Goal: Task Accomplishment & Management: Manage account settings

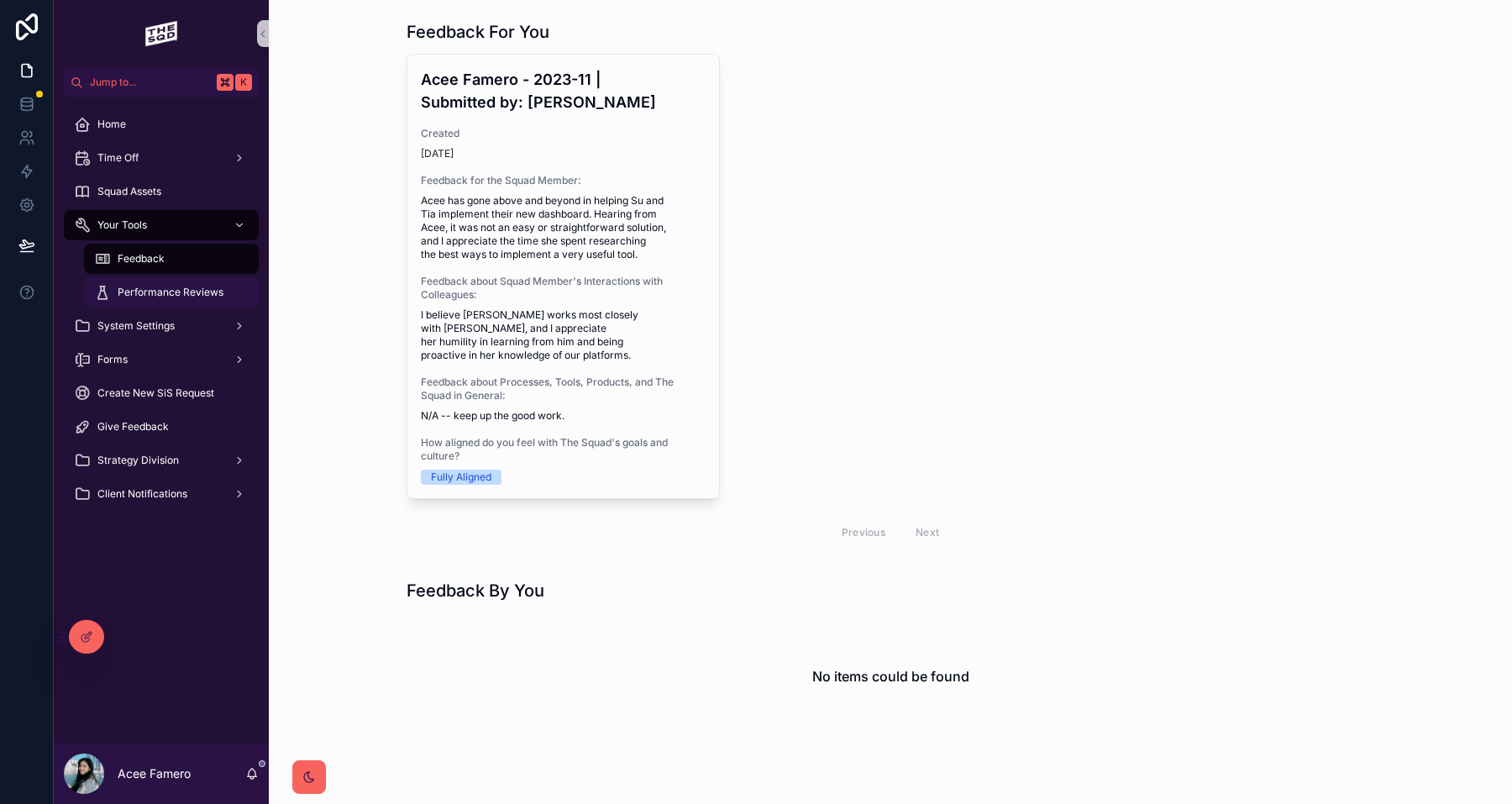
click at [162, 290] on span "Performance Reviews" at bounding box center [170, 292] width 106 height 13
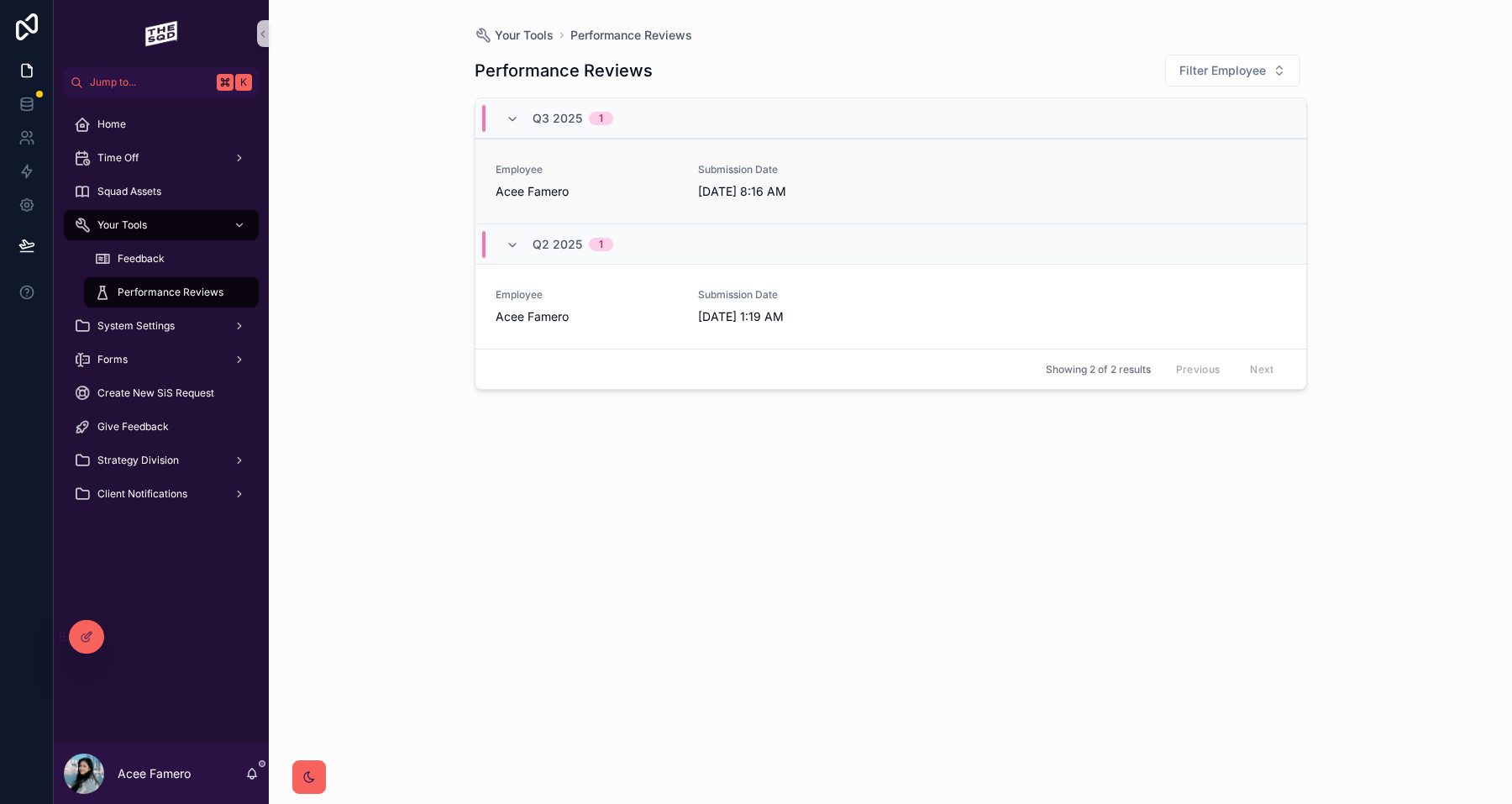
click at [596, 176] on div "Employee Acee Famero" at bounding box center [587, 181] width 182 height 37
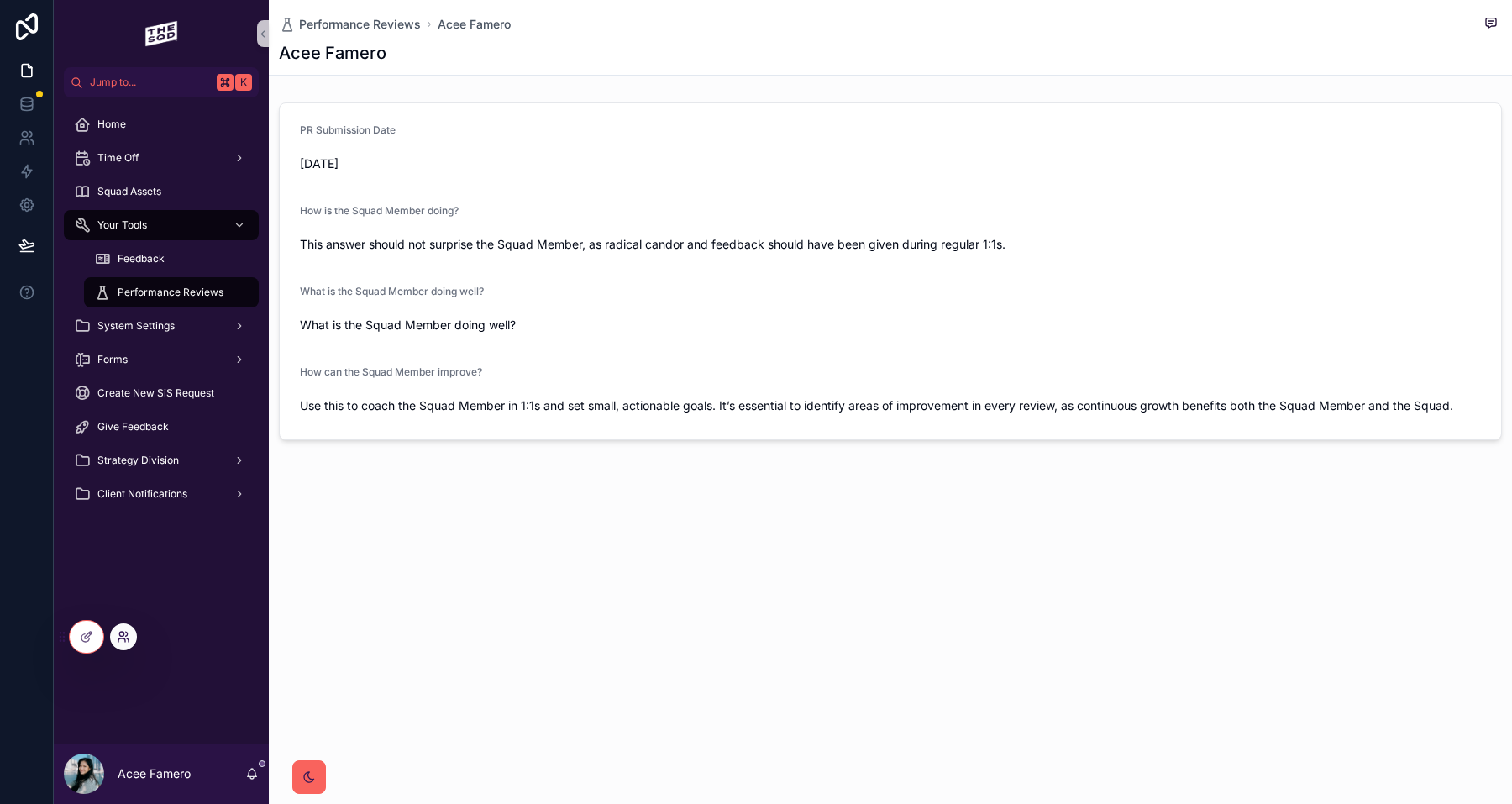
click at [124, 643] on icon at bounding box center [124, 636] width 13 height 13
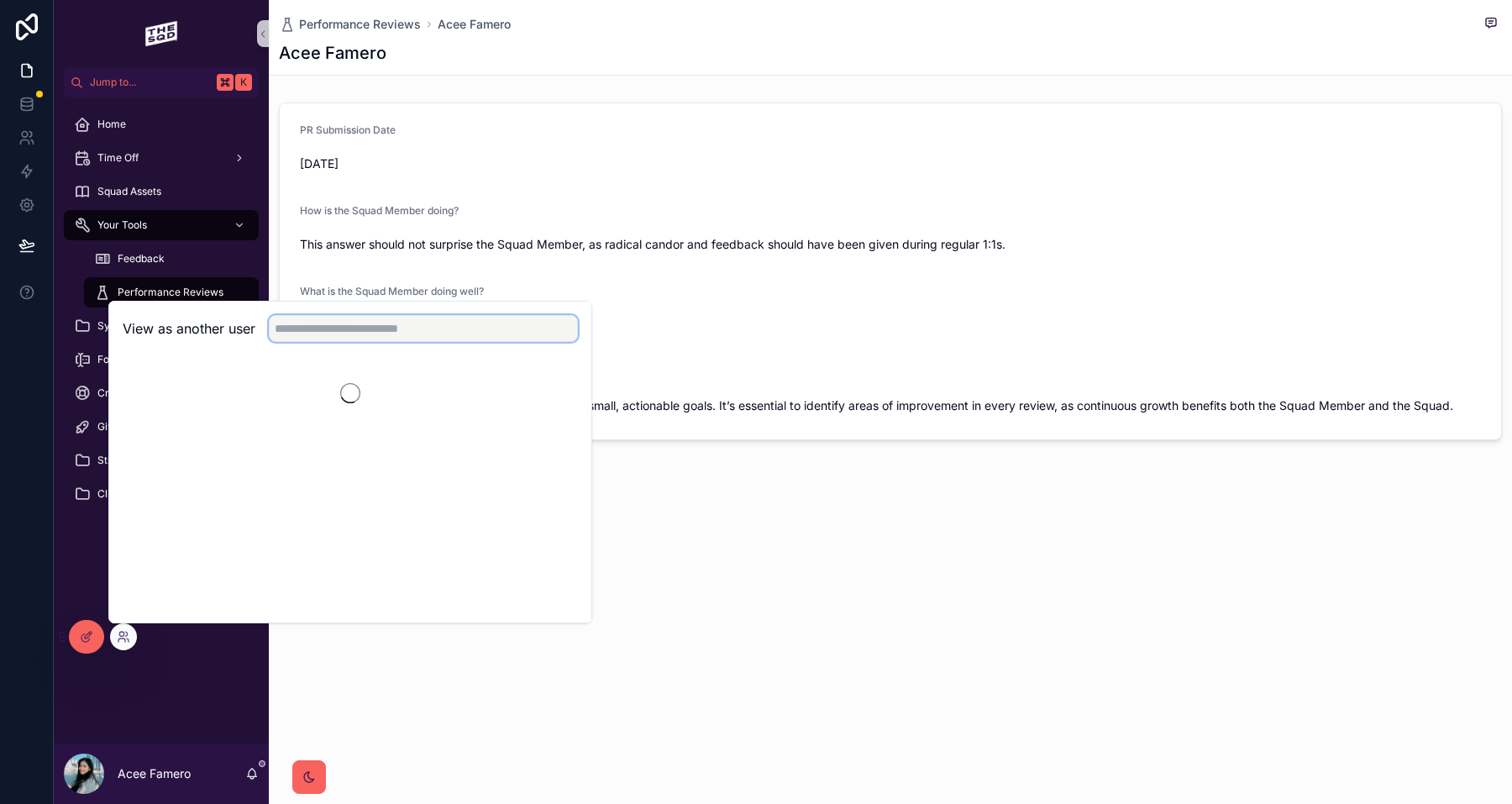
click at [391, 325] on input "text" at bounding box center [424, 328] width 309 height 27
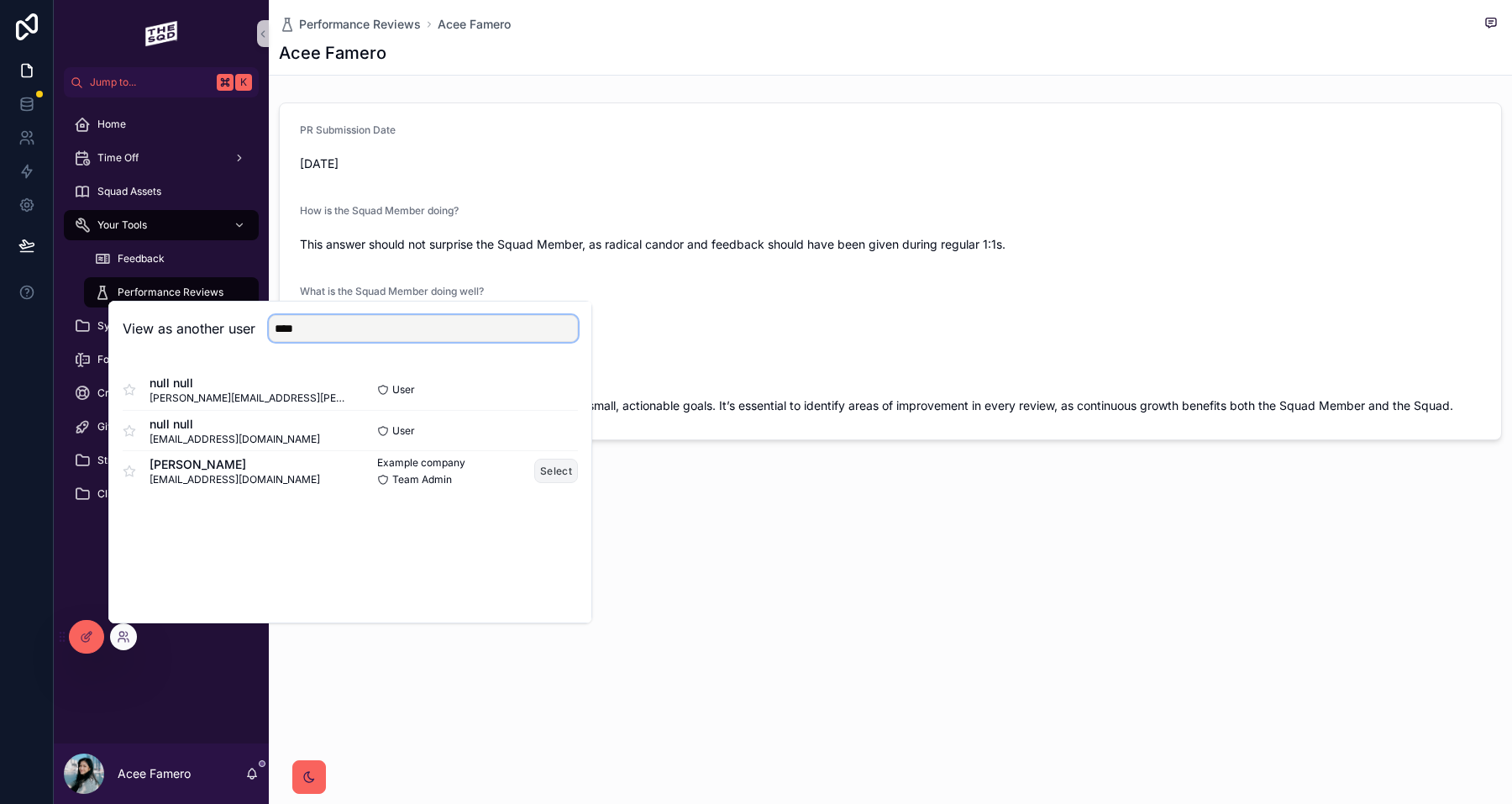
type input "****"
click at [561, 467] on button "Select" at bounding box center [556, 470] width 44 height 24
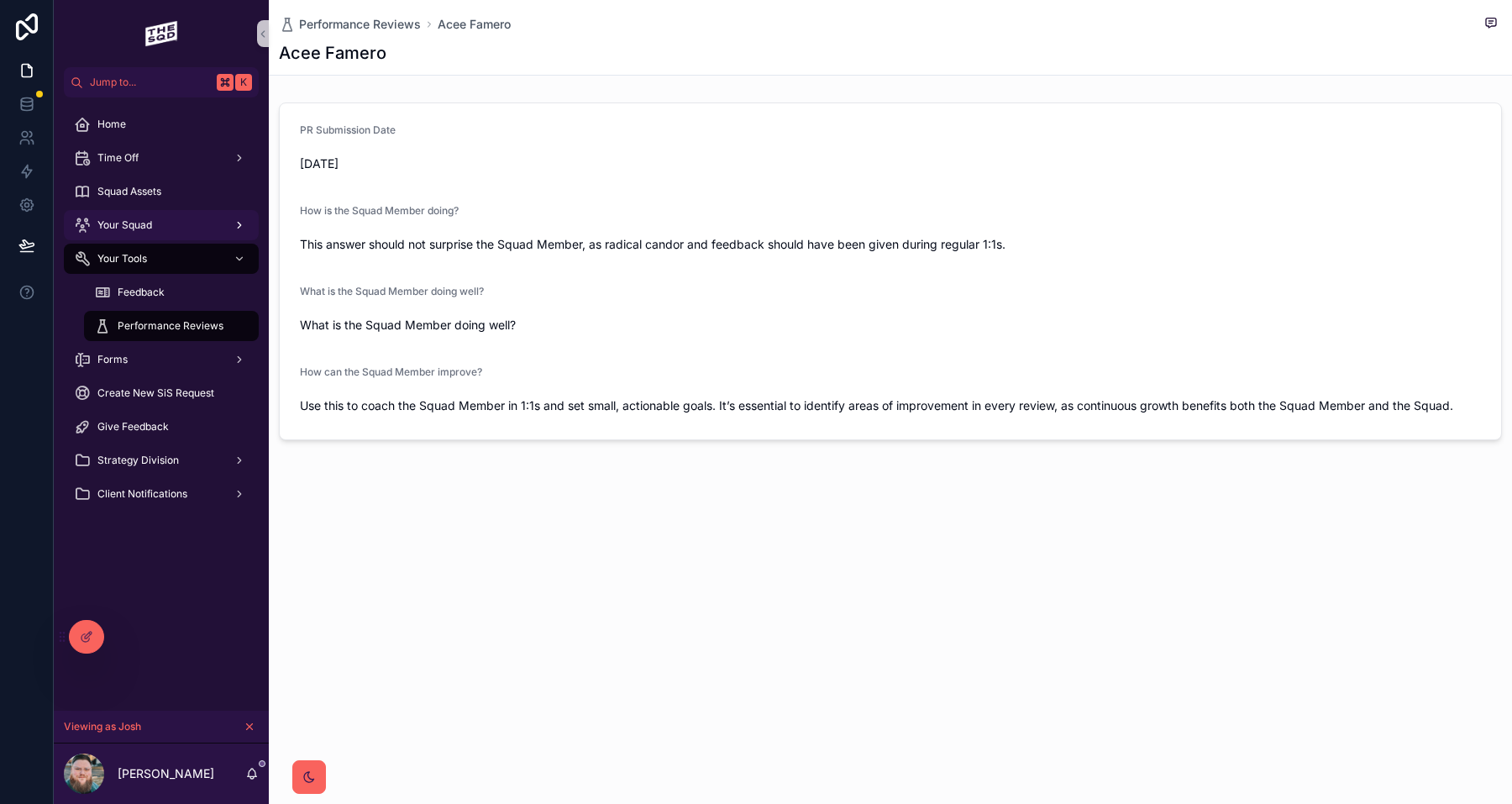
click at [174, 213] on div "Your Squad" at bounding box center [161, 225] width 174 height 27
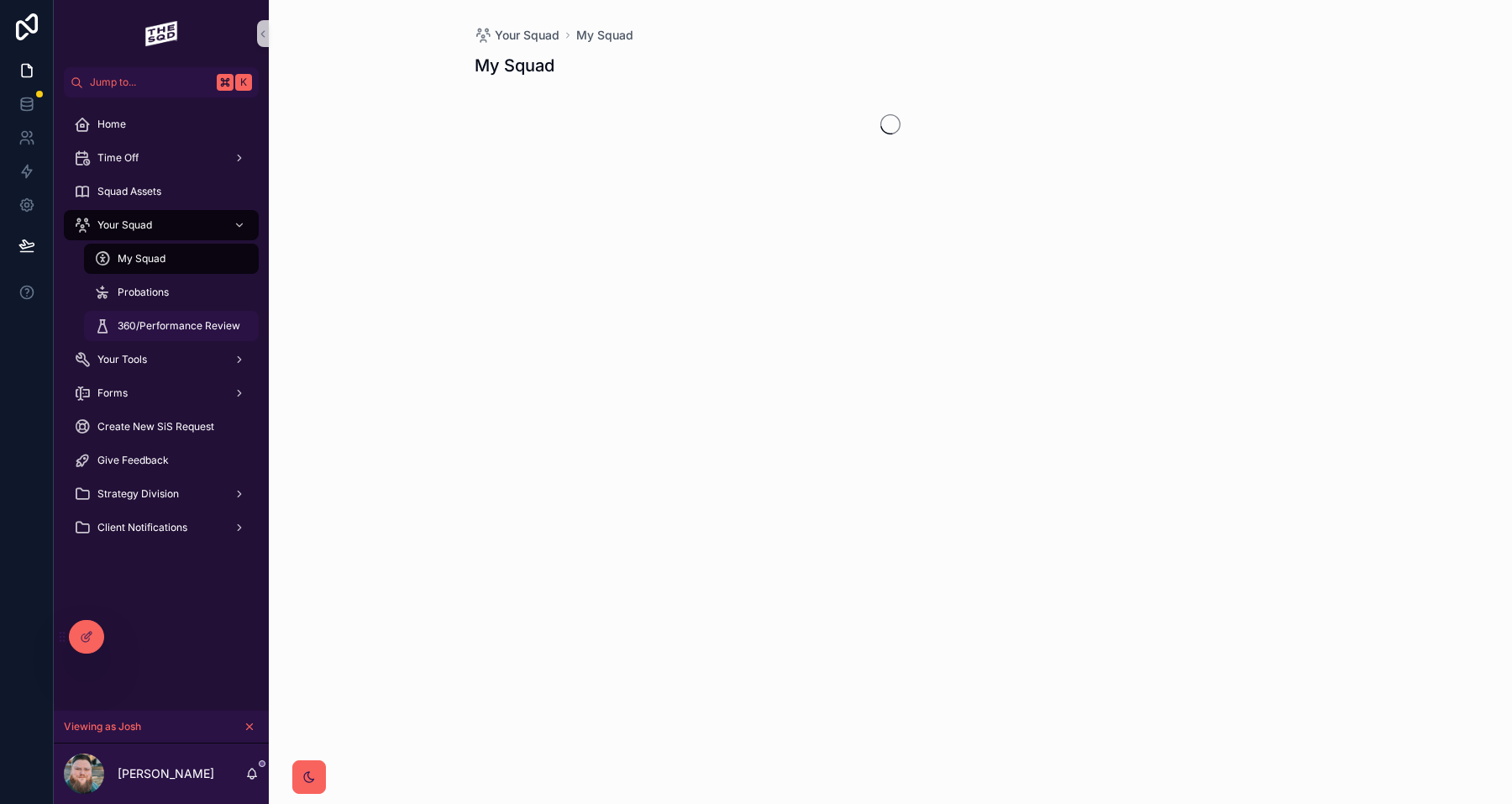
click at [156, 330] on span "360/Performance Review" at bounding box center [178, 326] width 123 height 13
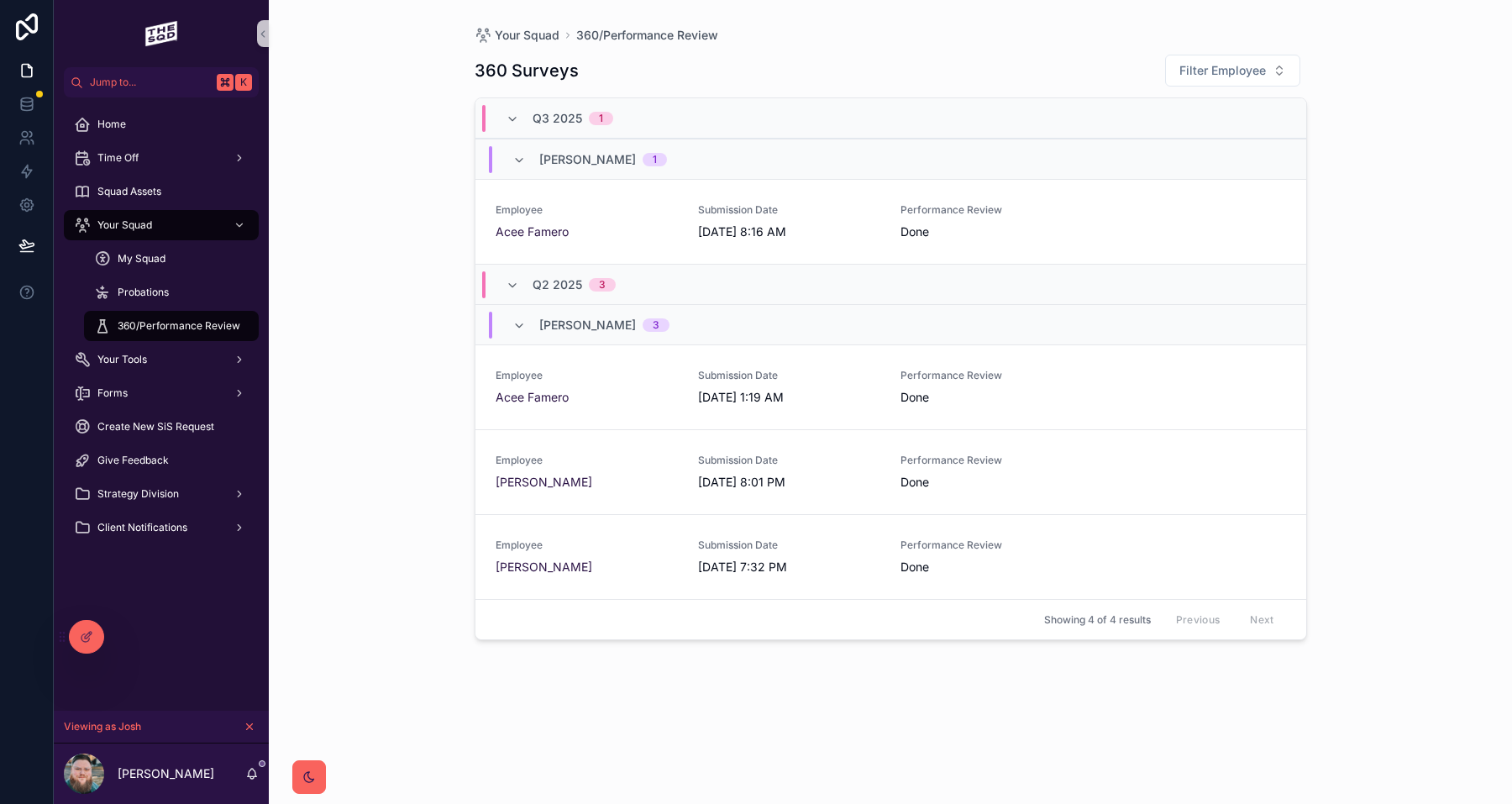
click at [1378, 123] on div "Your Squad 360/Performance Review 360 Surveys Filter Employee Q3 2025 1 [PERSON…" at bounding box center [891, 402] width 1243 height 804
